Goal: Check status: Check status

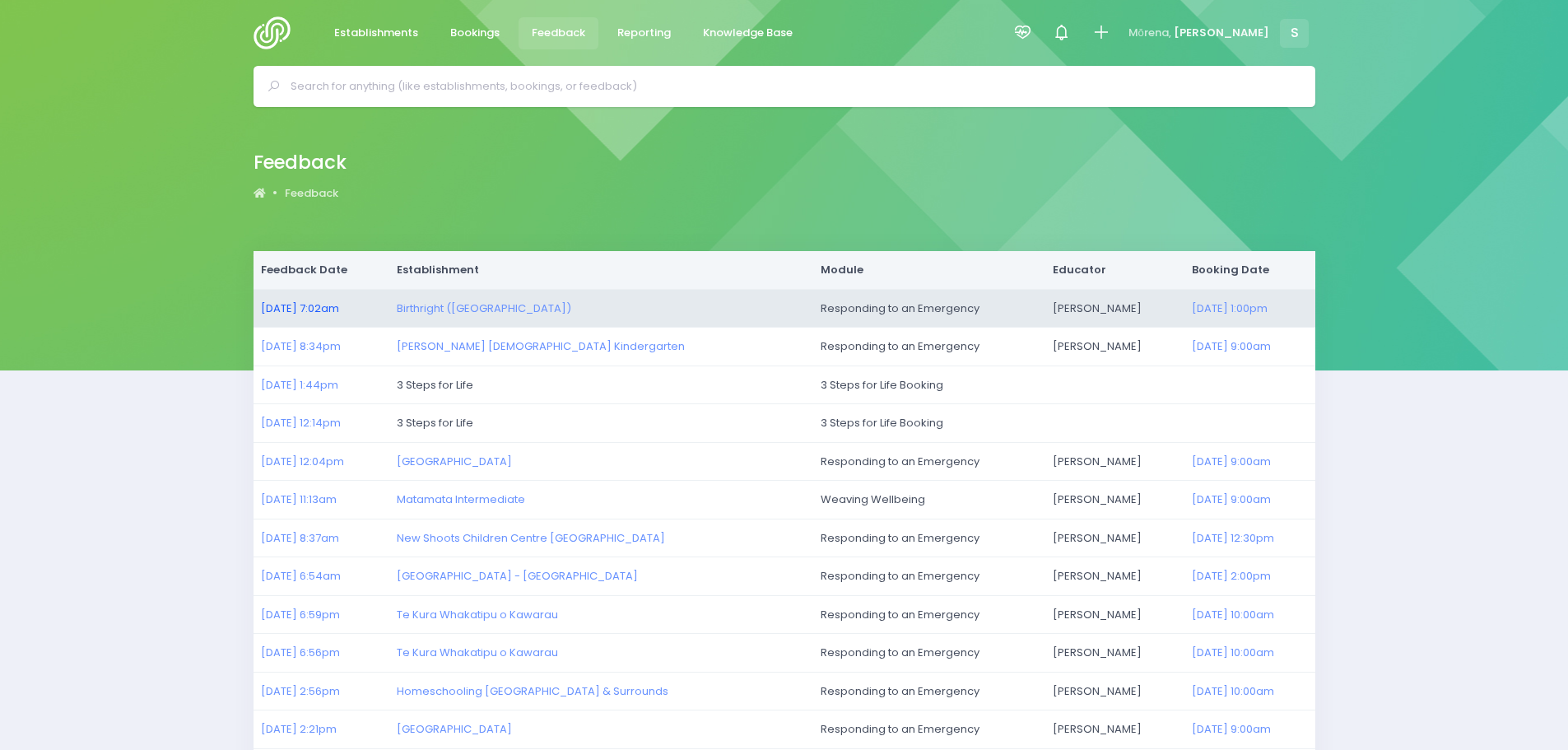
click at [327, 305] on link "01/10/2025 7:02am" at bounding box center [300, 307] width 78 height 15
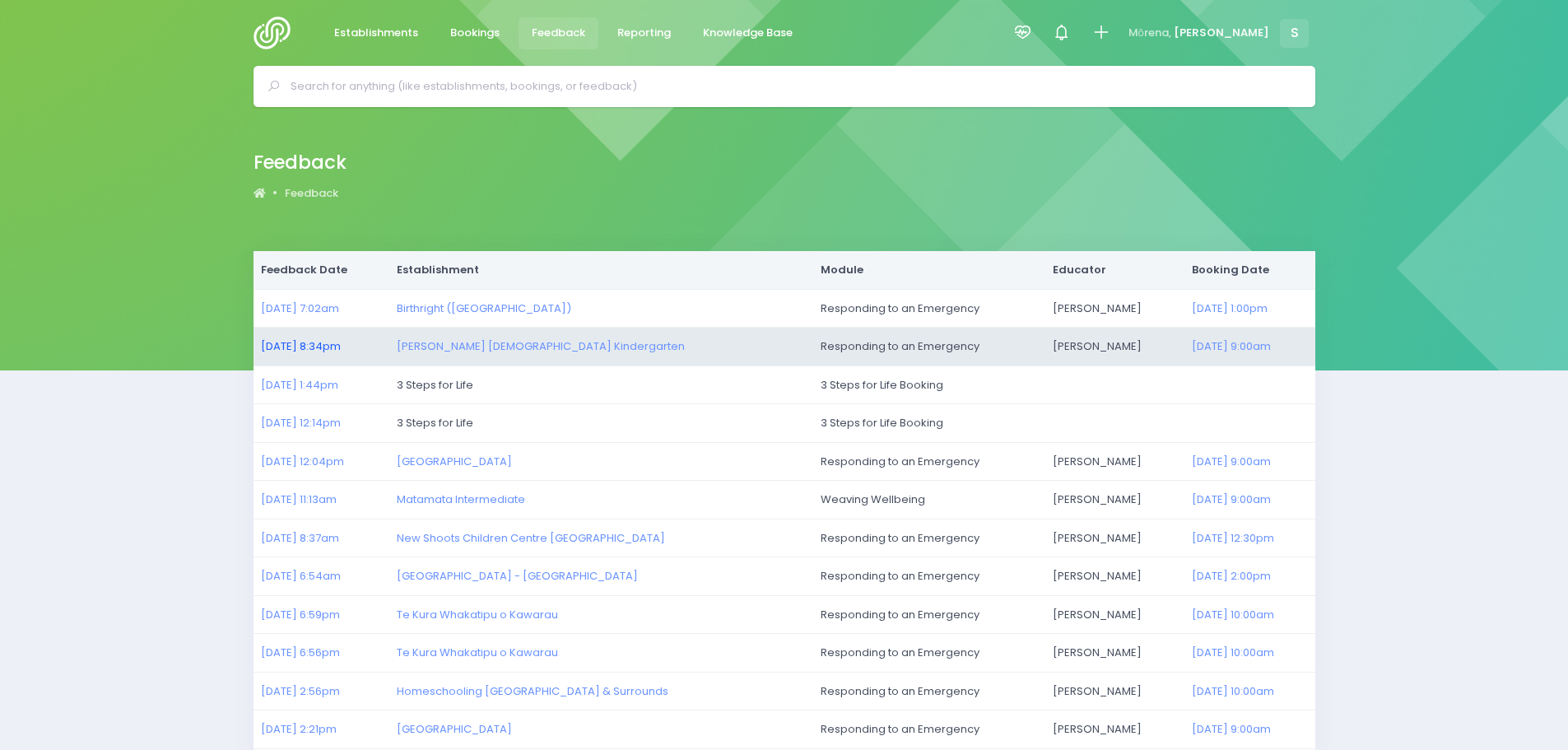
click at [298, 348] on link "30/09/2025 8:34pm" at bounding box center [301, 345] width 80 height 15
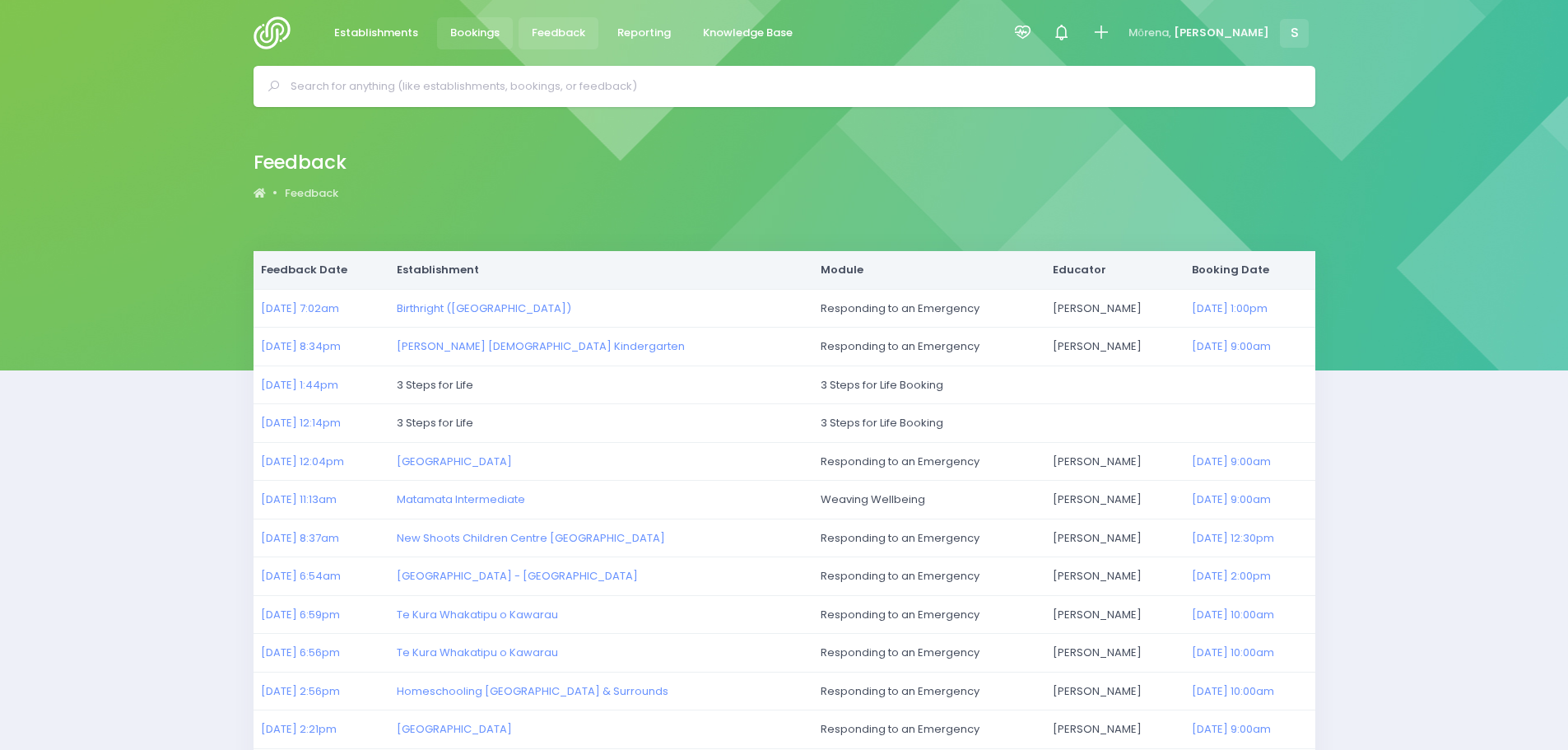
click at [470, 38] on span "Bookings" at bounding box center [475, 32] width 50 height 16
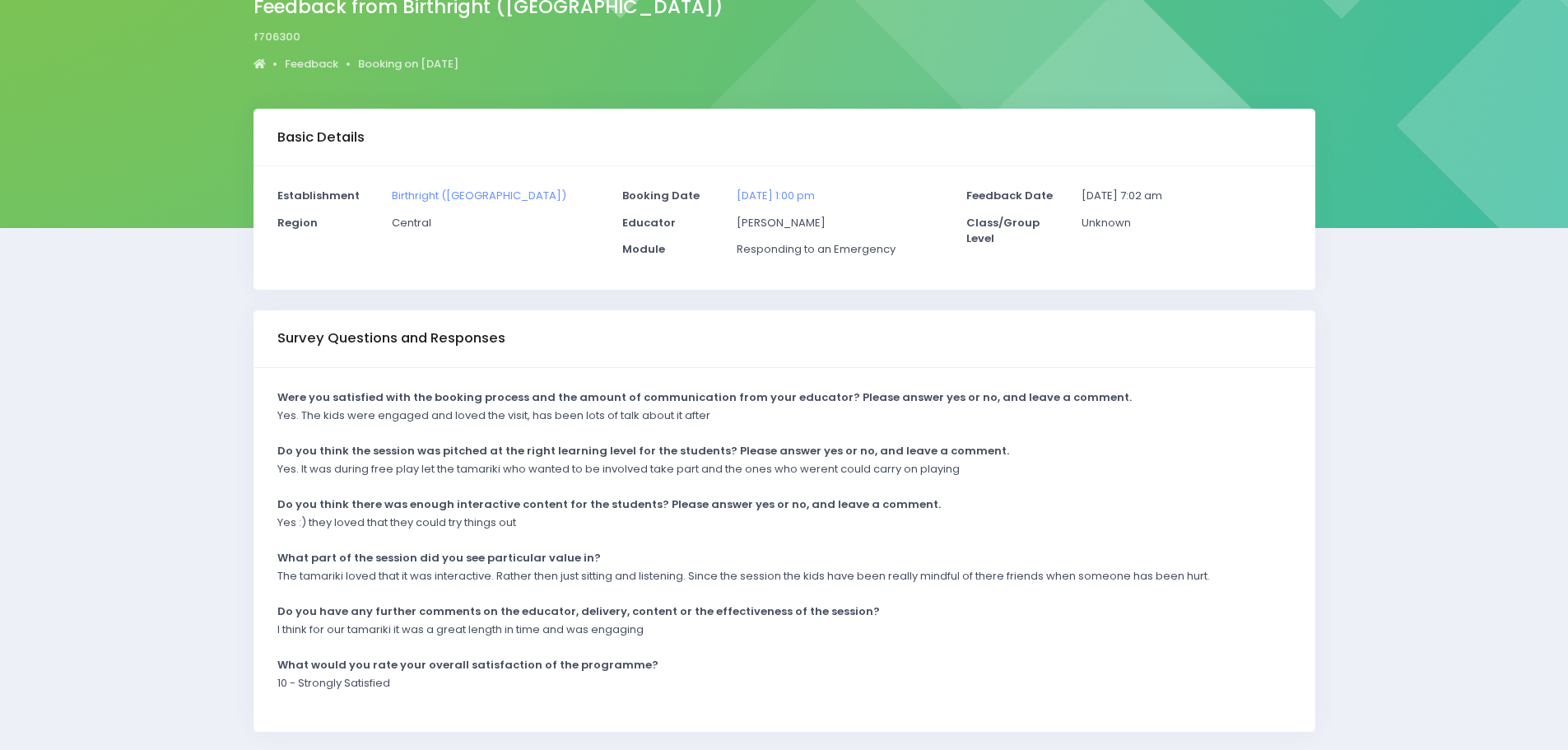
scroll to position [165, 0]
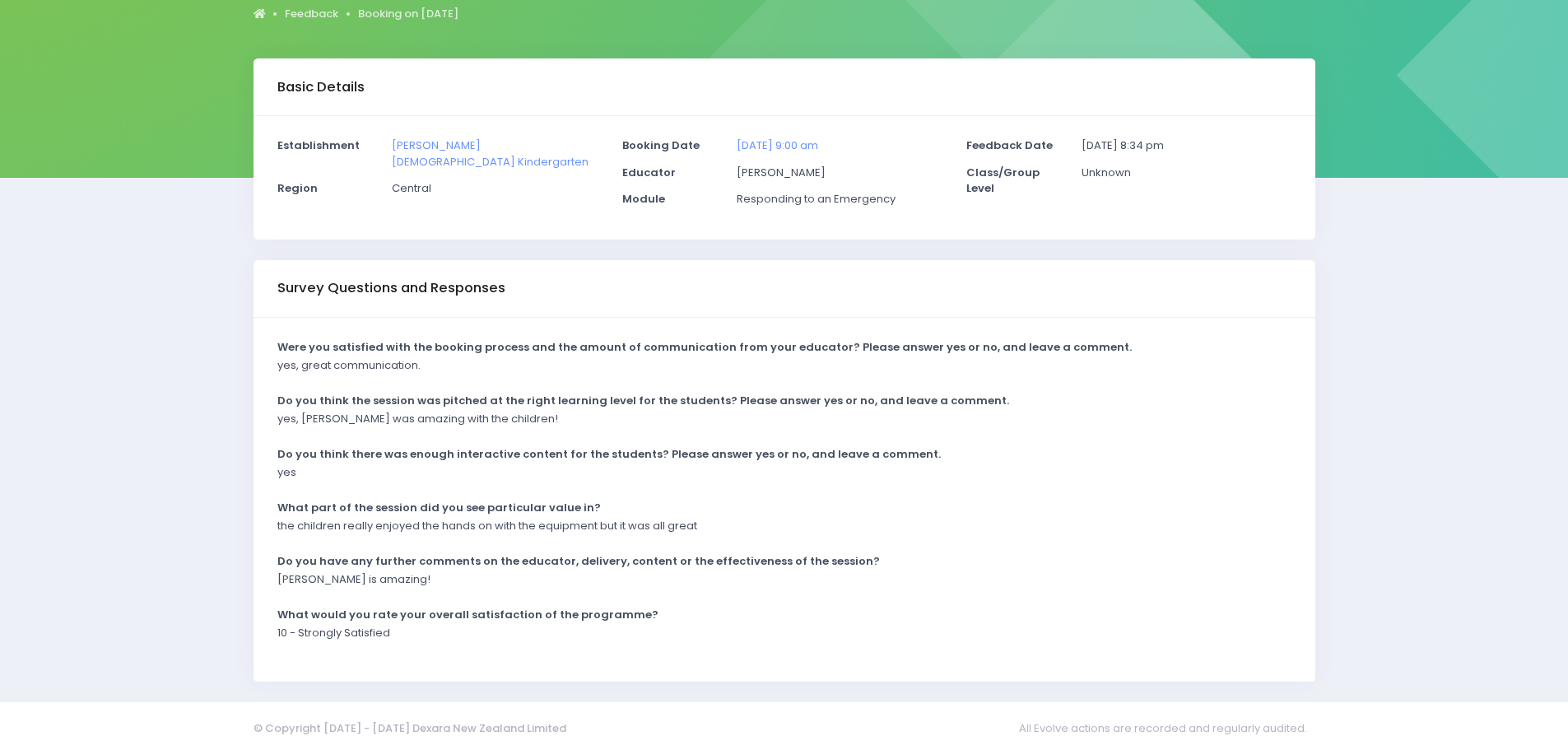
scroll to position [198, 0]
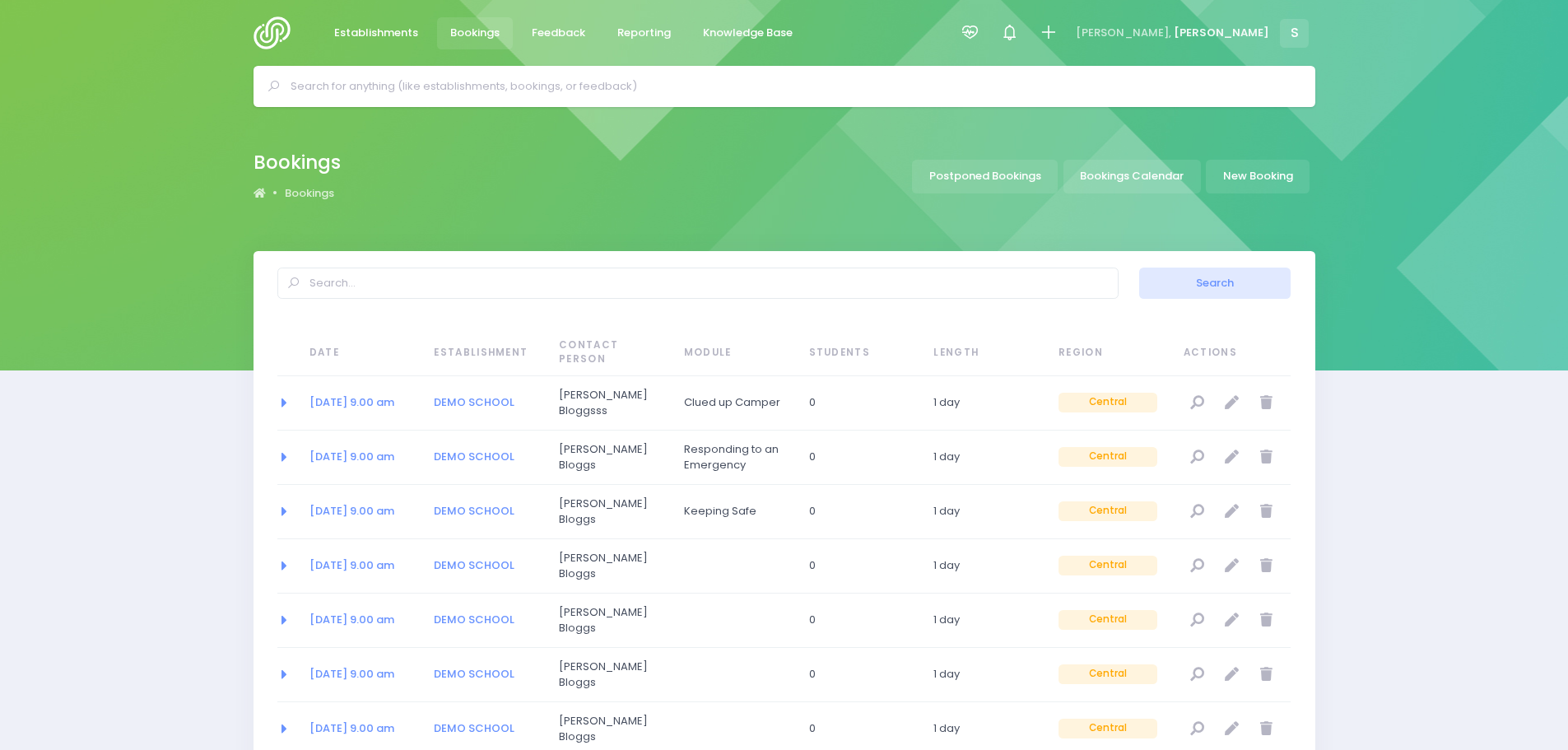
select select "20"
click at [1148, 164] on link "Bookings Calendar" at bounding box center [1132, 176] width 138 height 33
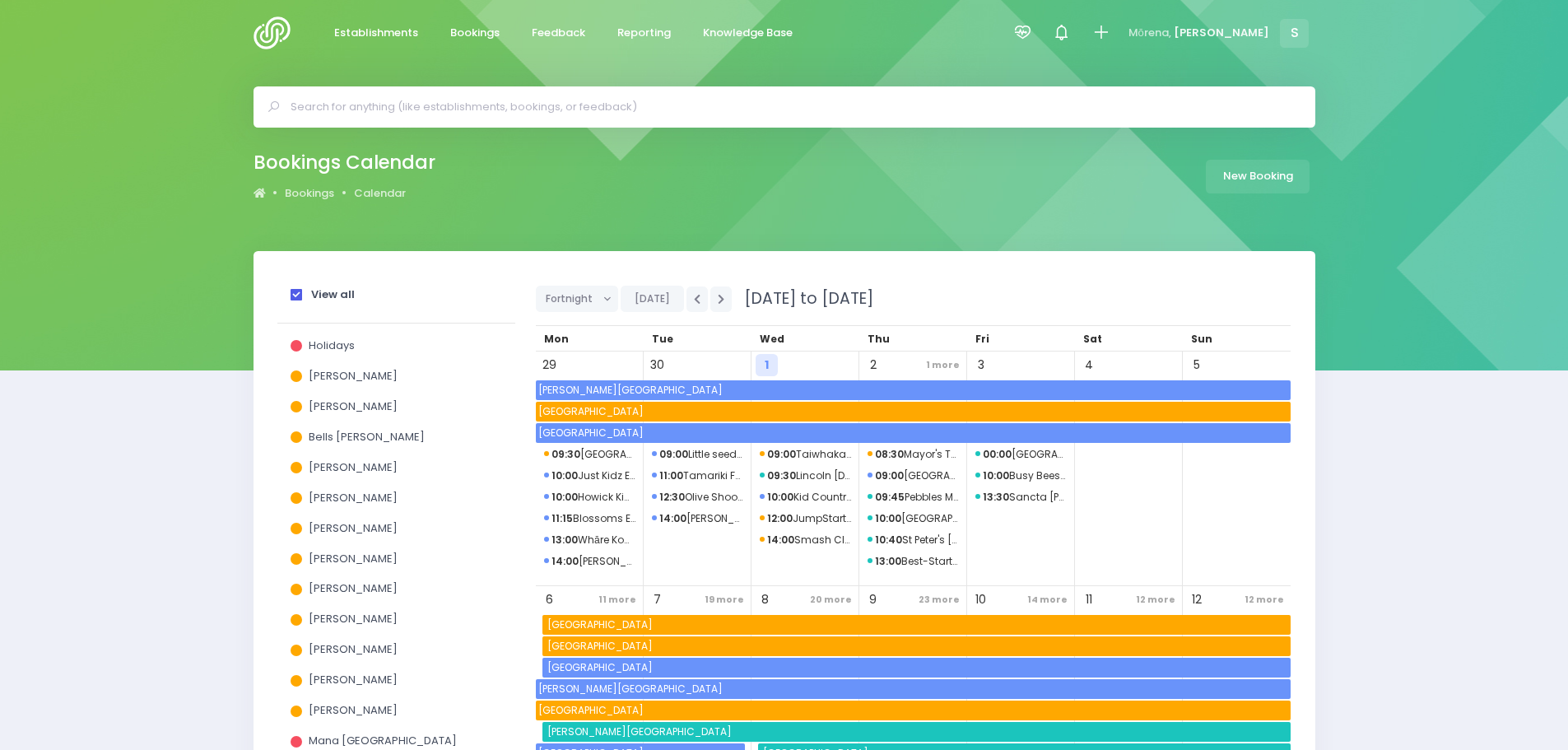
click at [304, 298] on label "View all" at bounding box center [323, 295] width 64 height 12
click at [0, 0] on input "View all" at bounding box center [0, 0] width 0 height 0
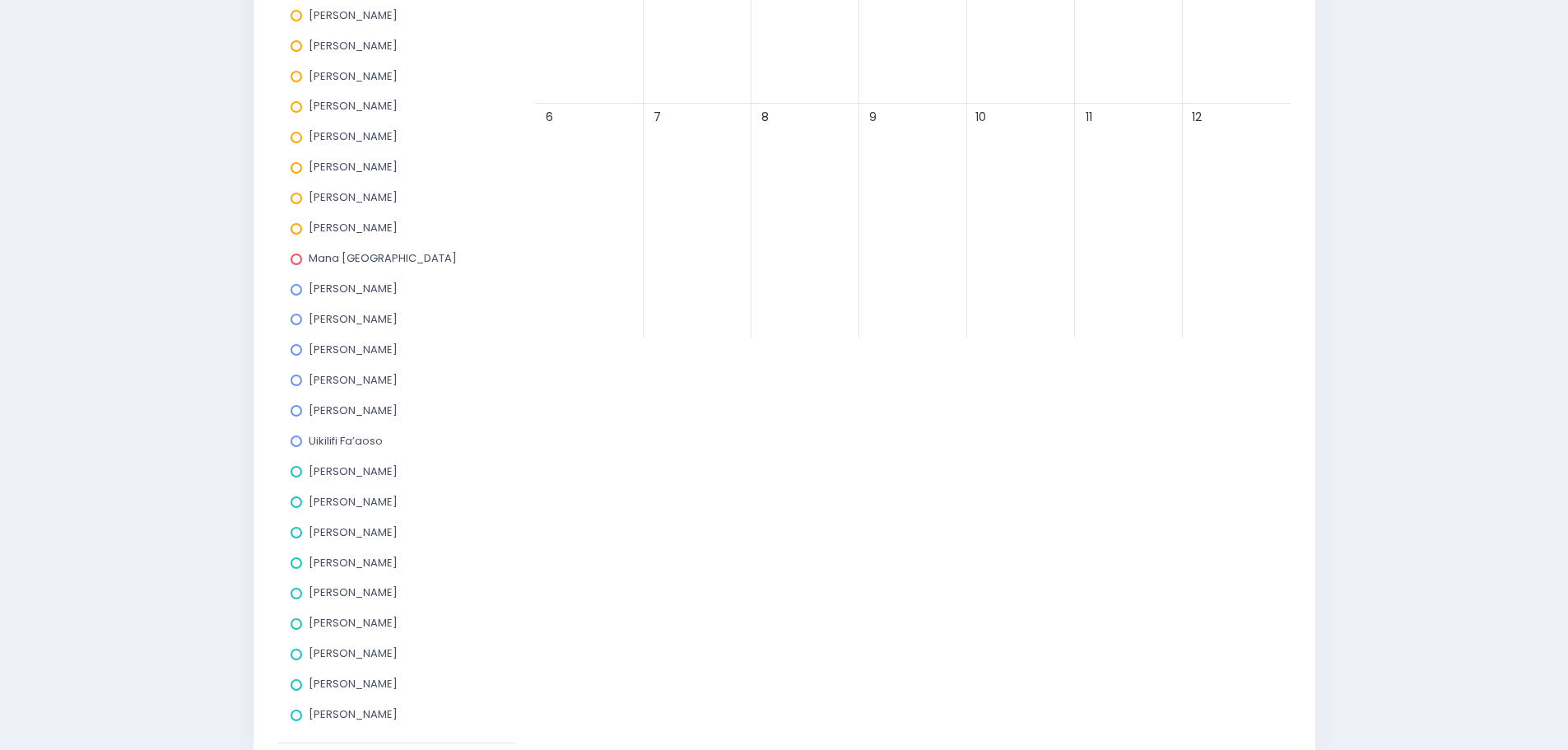
scroll to position [494, 0]
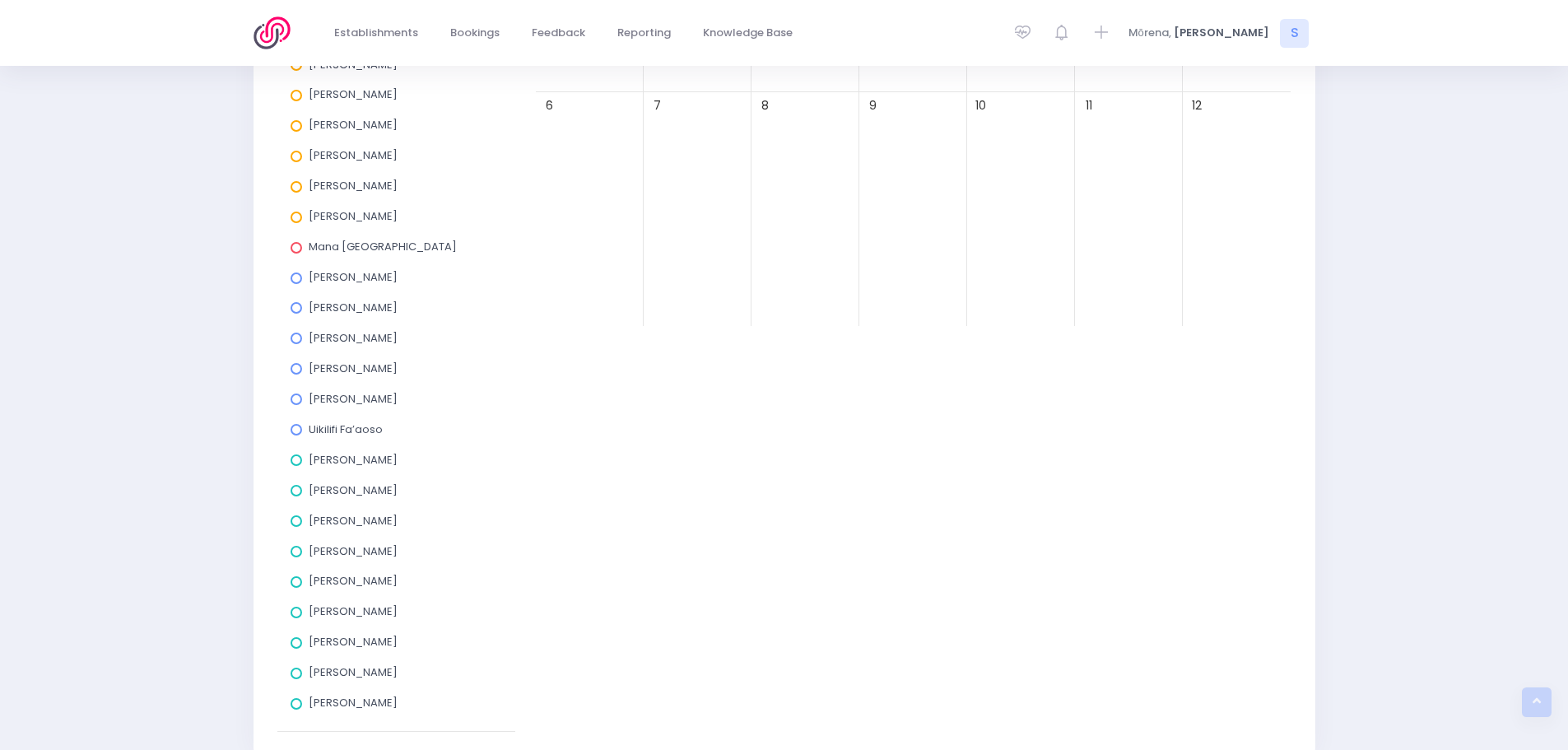
drag, startPoint x: 297, startPoint y: 672, endPoint x: 343, endPoint y: 665, distance: 46.5
click at [298, 672] on span at bounding box center [296, 673] width 12 height 12
click at [0, 0] on input "[PERSON_NAME]" at bounding box center [0, 0] width 0 height 0
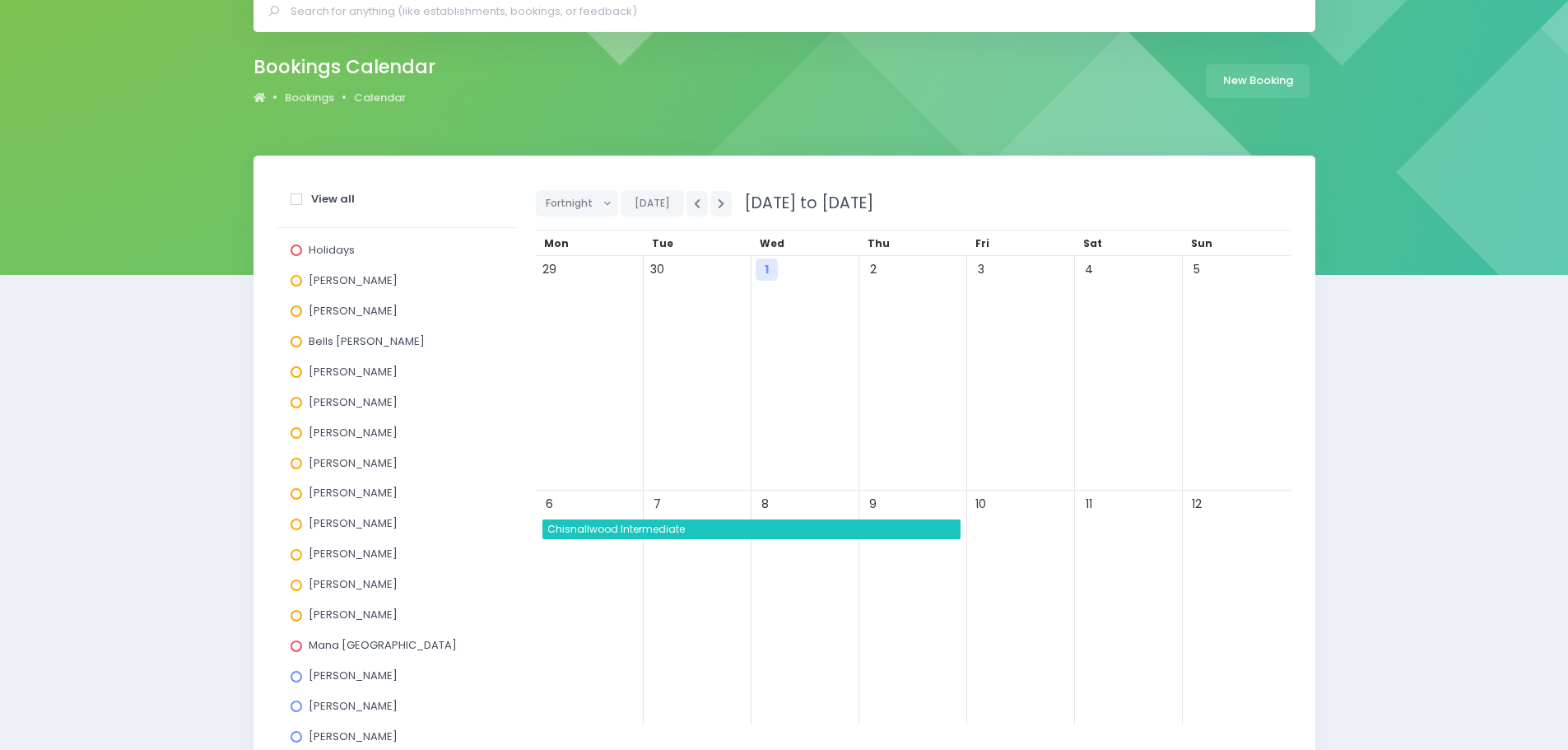
scroll to position [82, 0]
